Goal: Navigation & Orientation: Find specific page/section

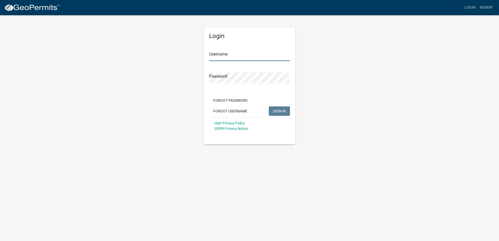
type input "meyerbuilding"
click at [276, 109] on span "SIGN IN" at bounding box center [279, 111] width 13 height 4
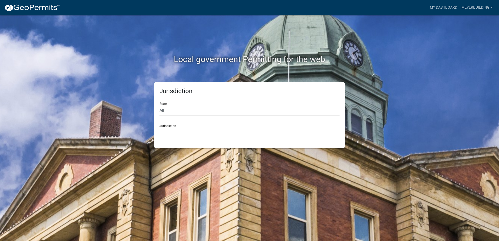
click at [199, 111] on select "All [US_STATE] [US_STATE] [US_STATE] [US_STATE] [US_STATE] [US_STATE] [US_STATE…" at bounding box center [250, 110] width 180 height 11
select select "[US_STATE]"
click at [160, 105] on select "All [US_STATE] [US_STATE] [US_STATE] [US_STATE] [US_STATE] [US_STATE] [US_STATE…" at bounding box center [250, 110] width 180 height 11
click at [173, 135] on select "City of [GEOGRAPHIC_DATA], [US_STATE] City of [GEOGRAPHIC_DATA], [US_STATE] Cit…" at bounding box center [250, 133] width 180 height 11
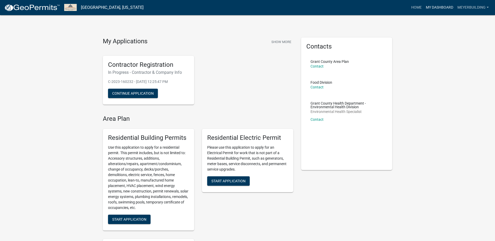
click at [440, 8] on link "My Dashboard" at bounding box center [440, 8] width 32 height 10
